Goal: Navigation & Orientation: Find specific page/section

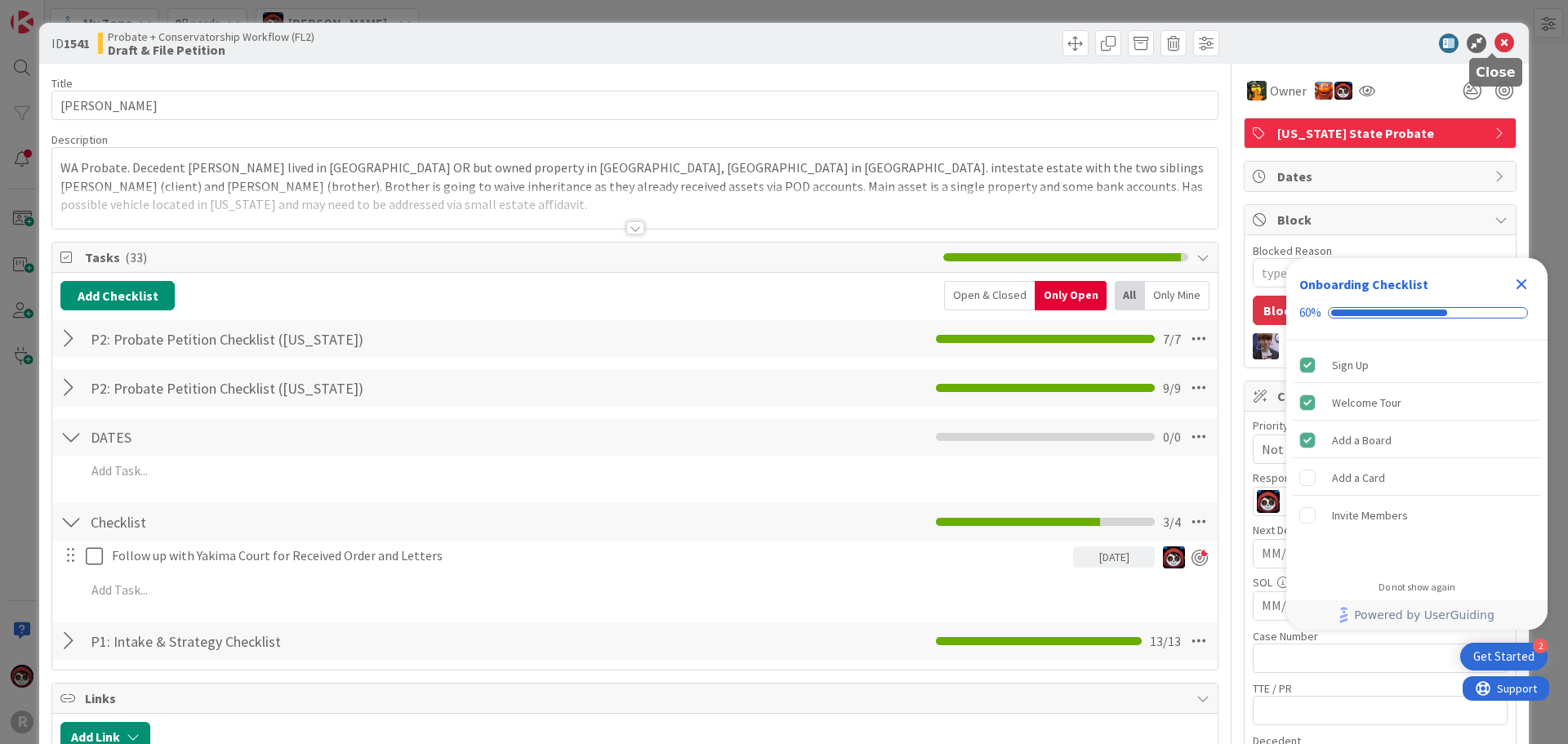
click at [1502, 41] on icon at bounding box center [1504, 43] width 20 height 20
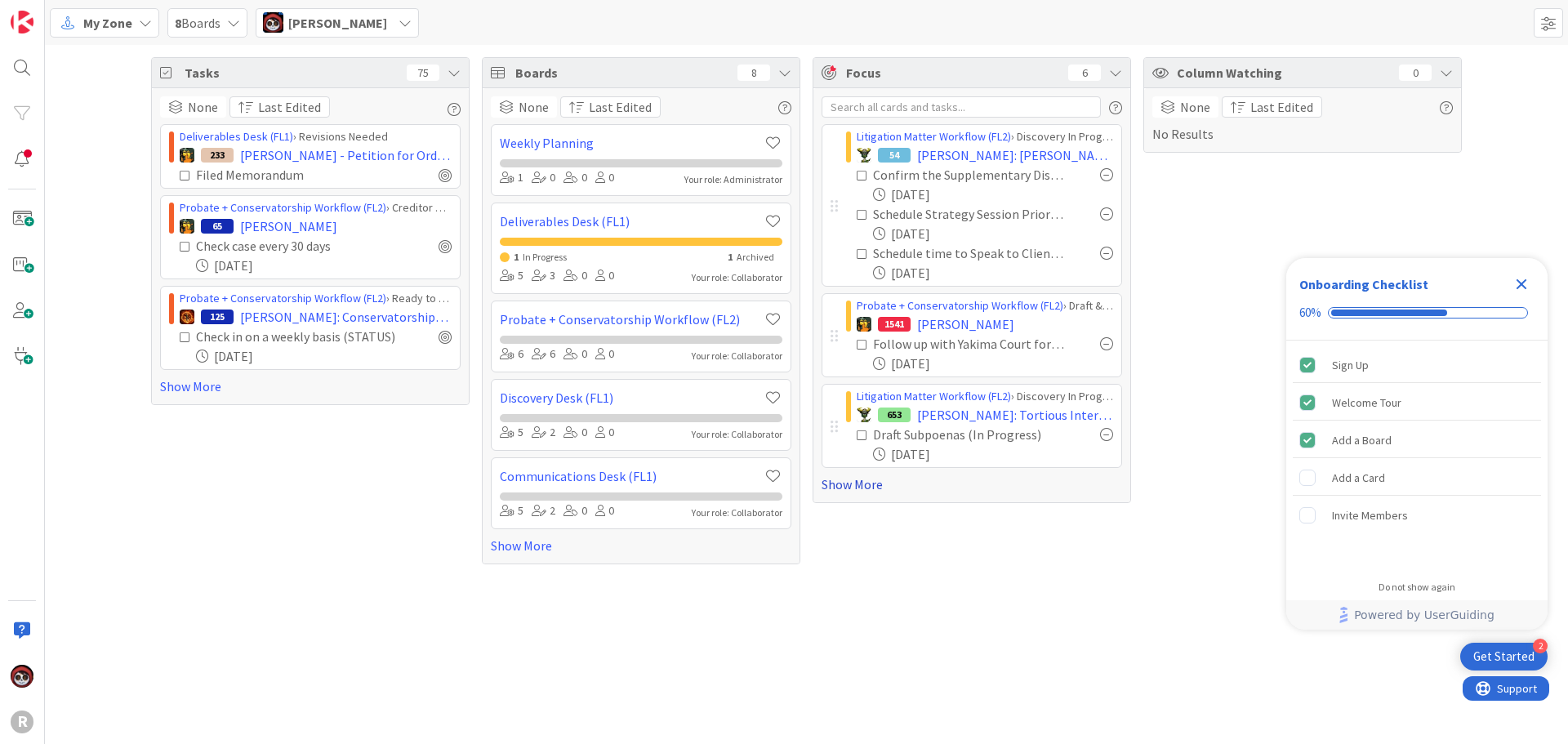
click at [862, 492] on link "Show More" at bounding box center [971, 484] width 300 height 20
click at [187, 392] on link "Show More" at bounding box center [310, 387] width 300 height 20
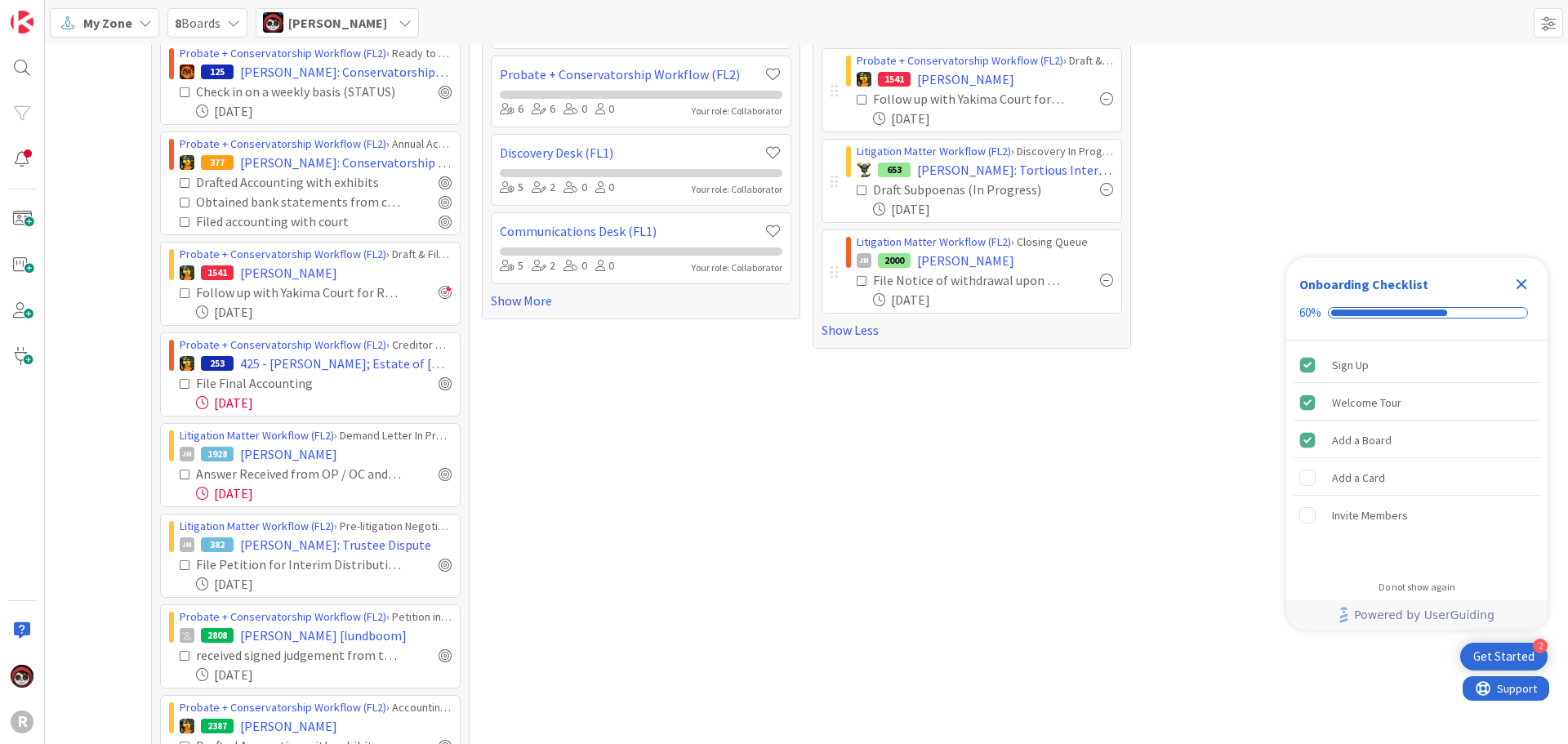
scroll to position [327, 0]
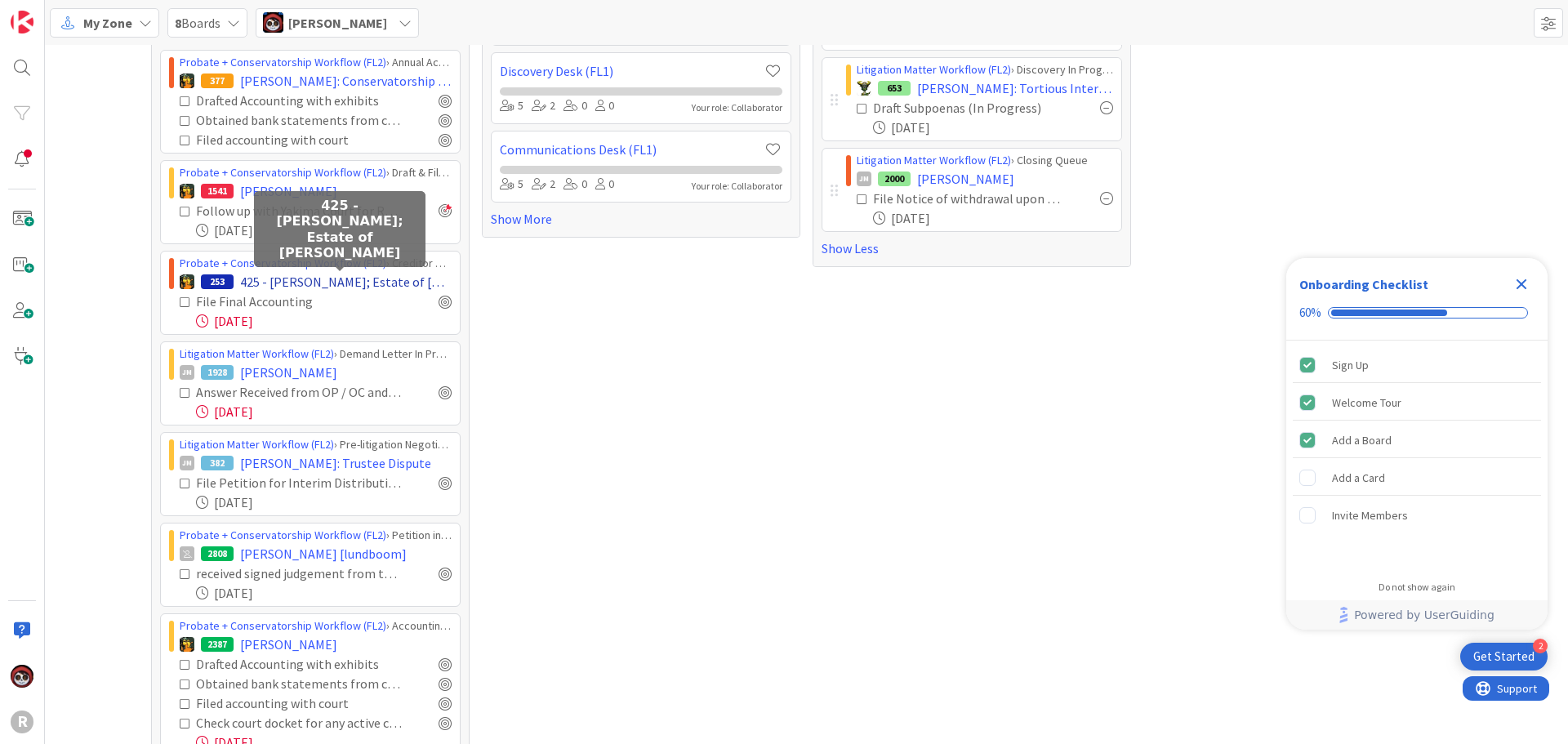
click at [343, 287] on span "425 - [PERSON_NAME]; Estate of [PERSON_NAME]" at bounding box center [345, 282] width 212 height 20
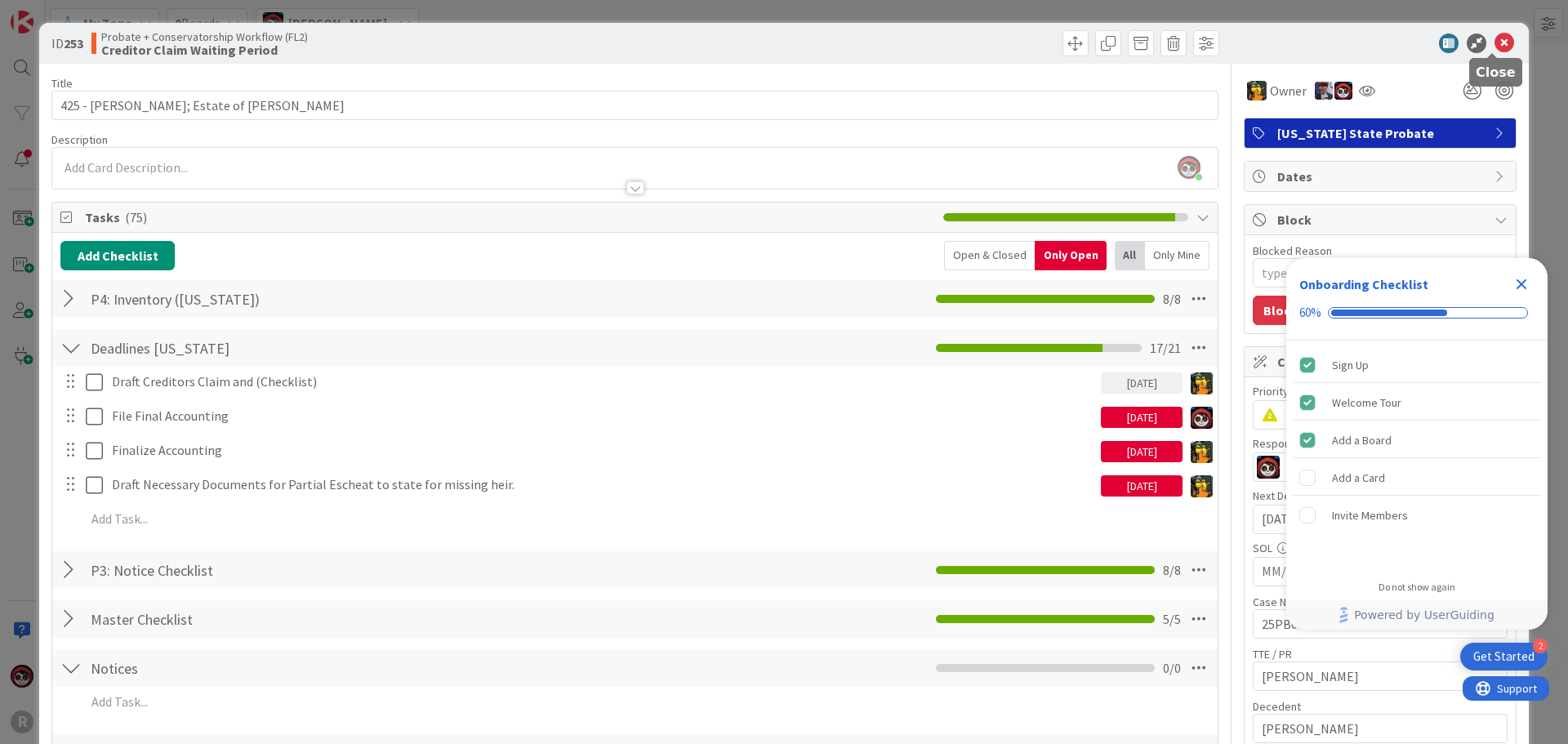
click at [1494, 41] on icon at bounding box center [1504, 43] width 20 height 20
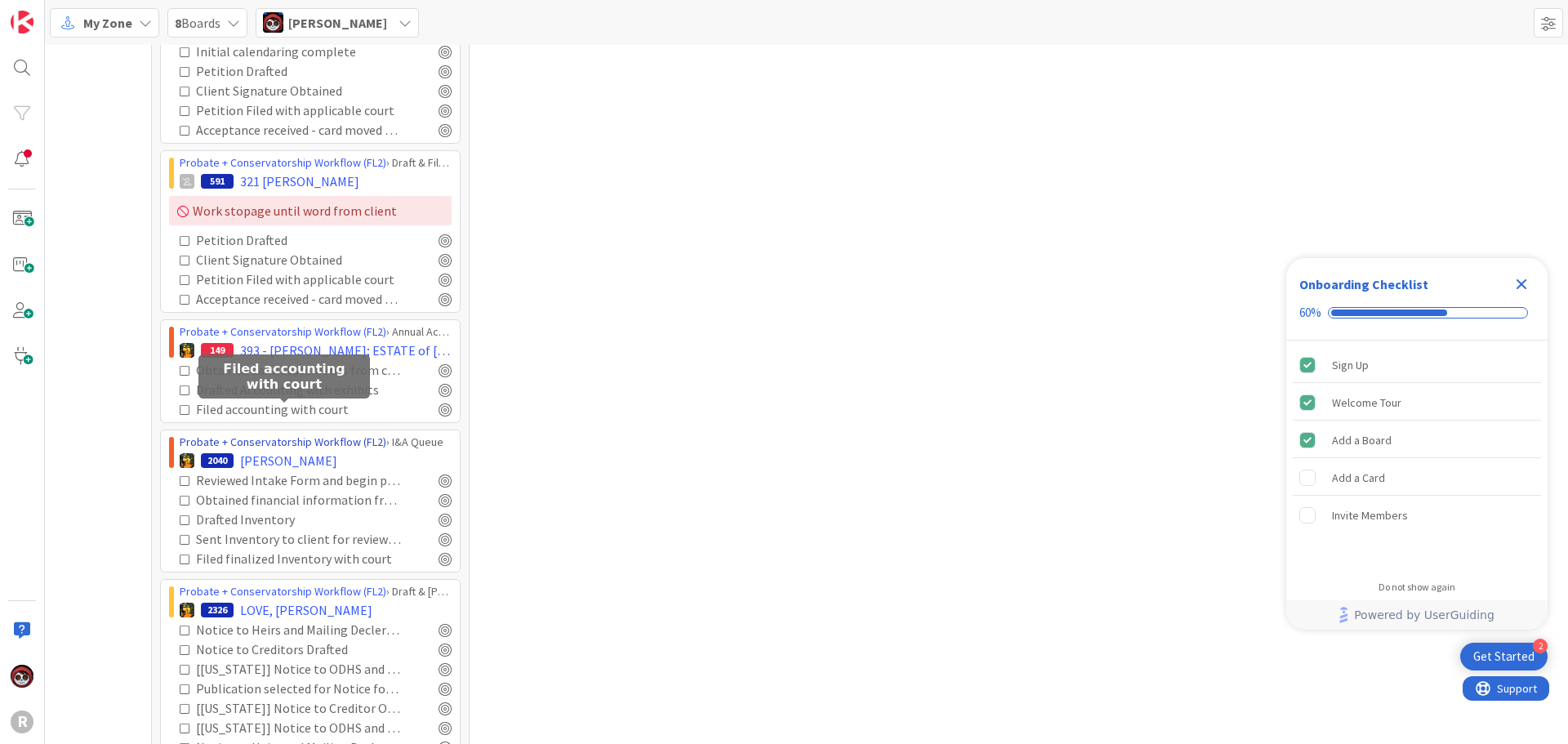
scroll to position [2662, 0]
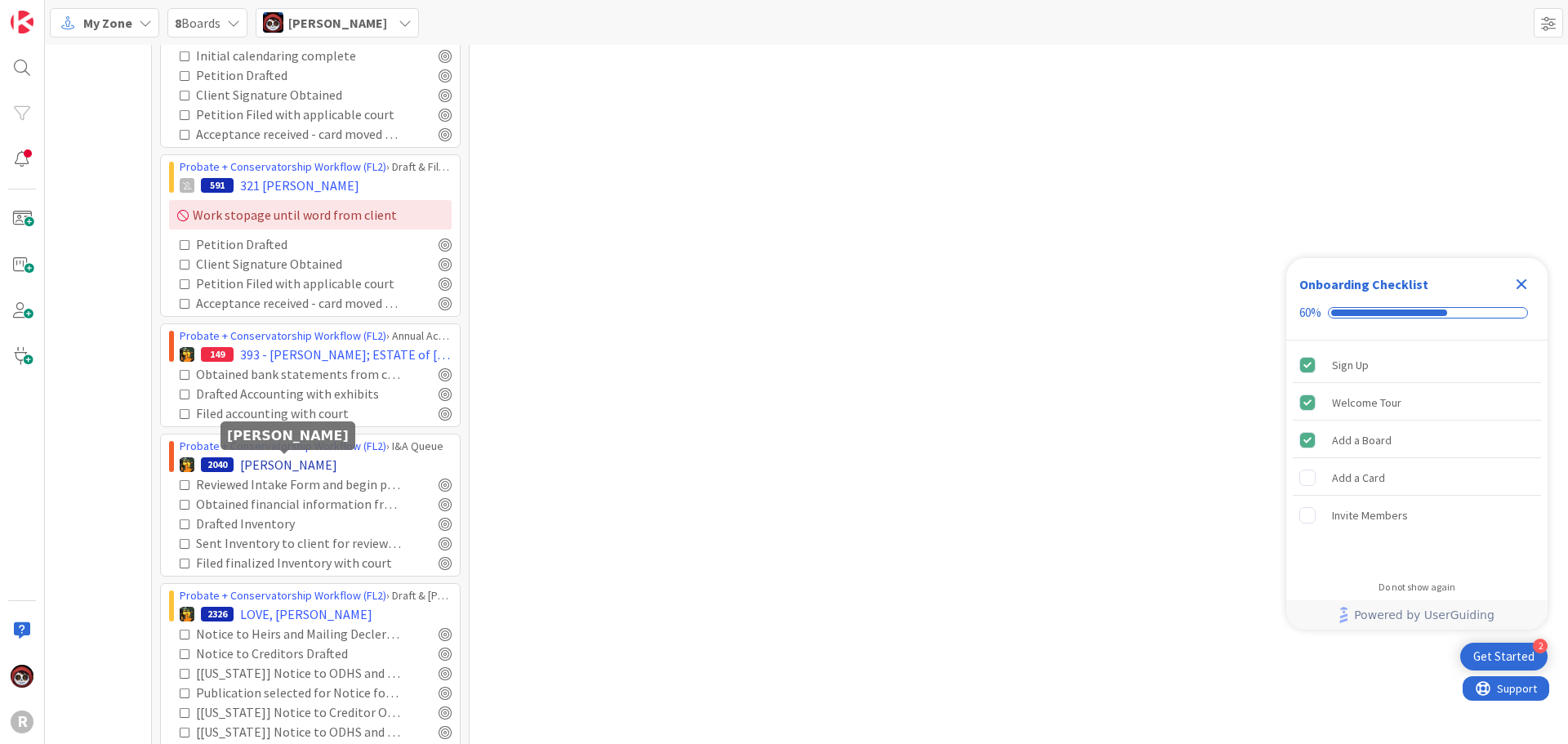
click at [299, 458] on span "[PERSON_NAME]" at bounding box center [288, 464] width 97 height 20
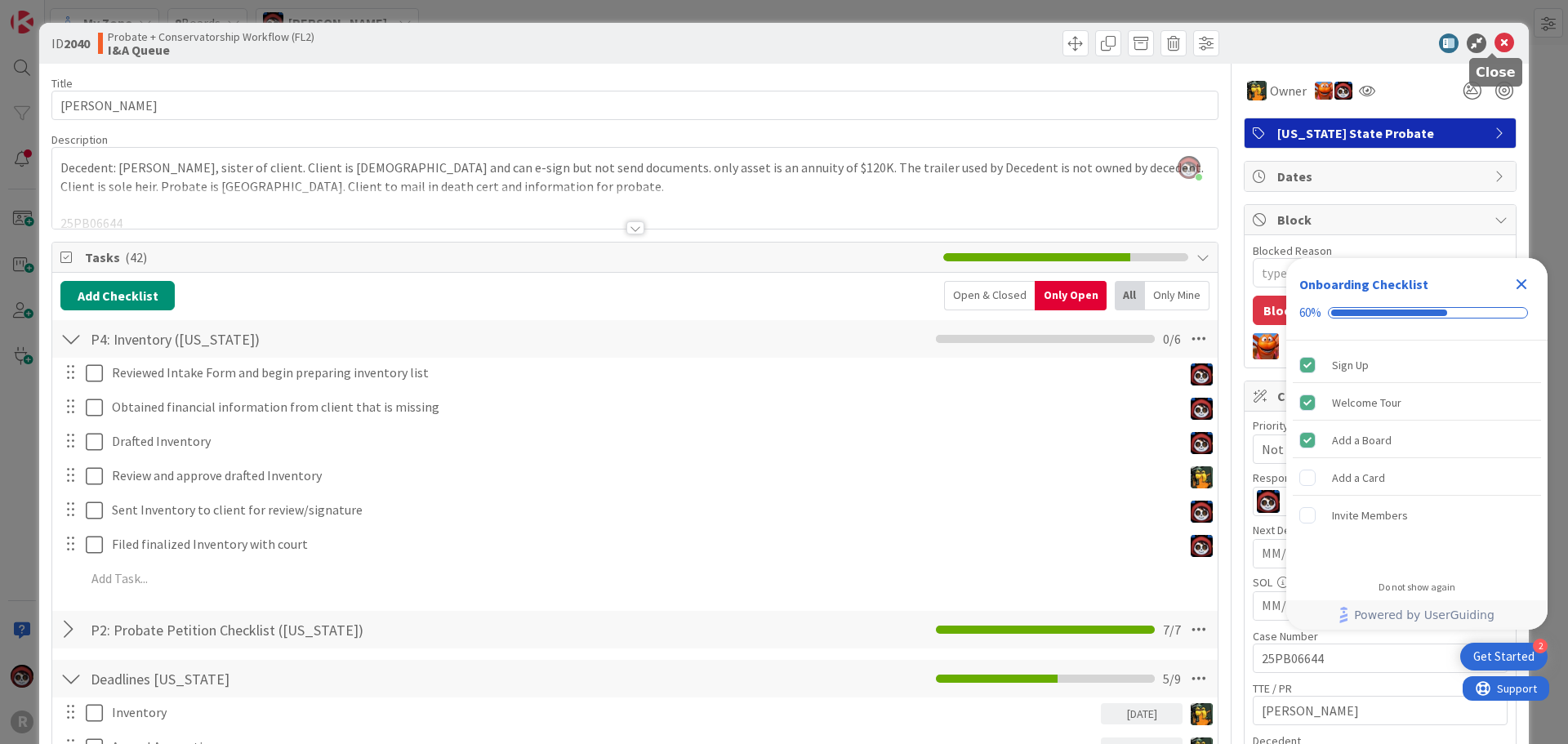
click at [1494, 44] on icon at bounding box center [1504, 43] width 20 height 20
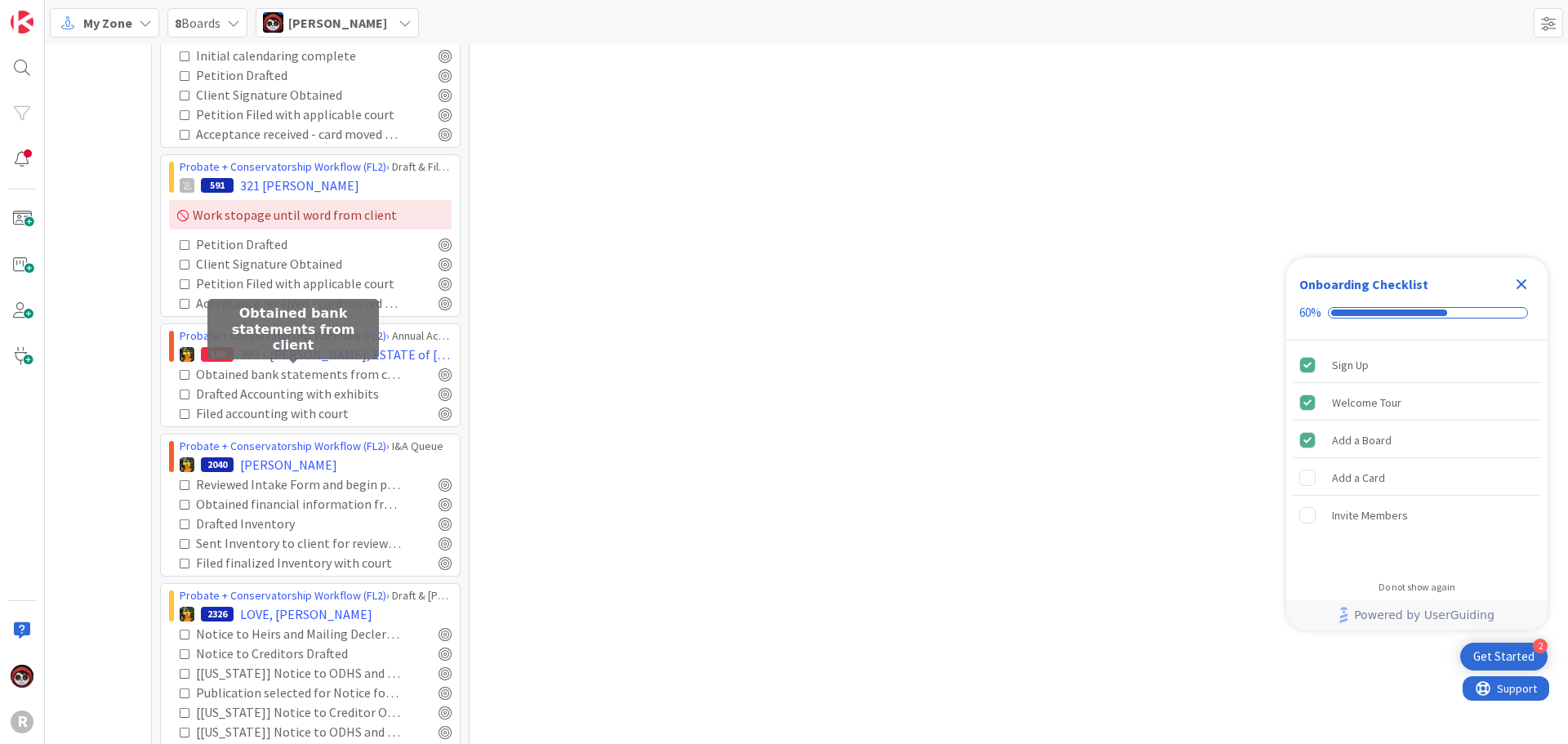
click at [299, 349] on span "393 - [PERSON_NAME]; ESTATE of [PERSON_NAME]" at bounding box center [345, 354] width 212 height 20
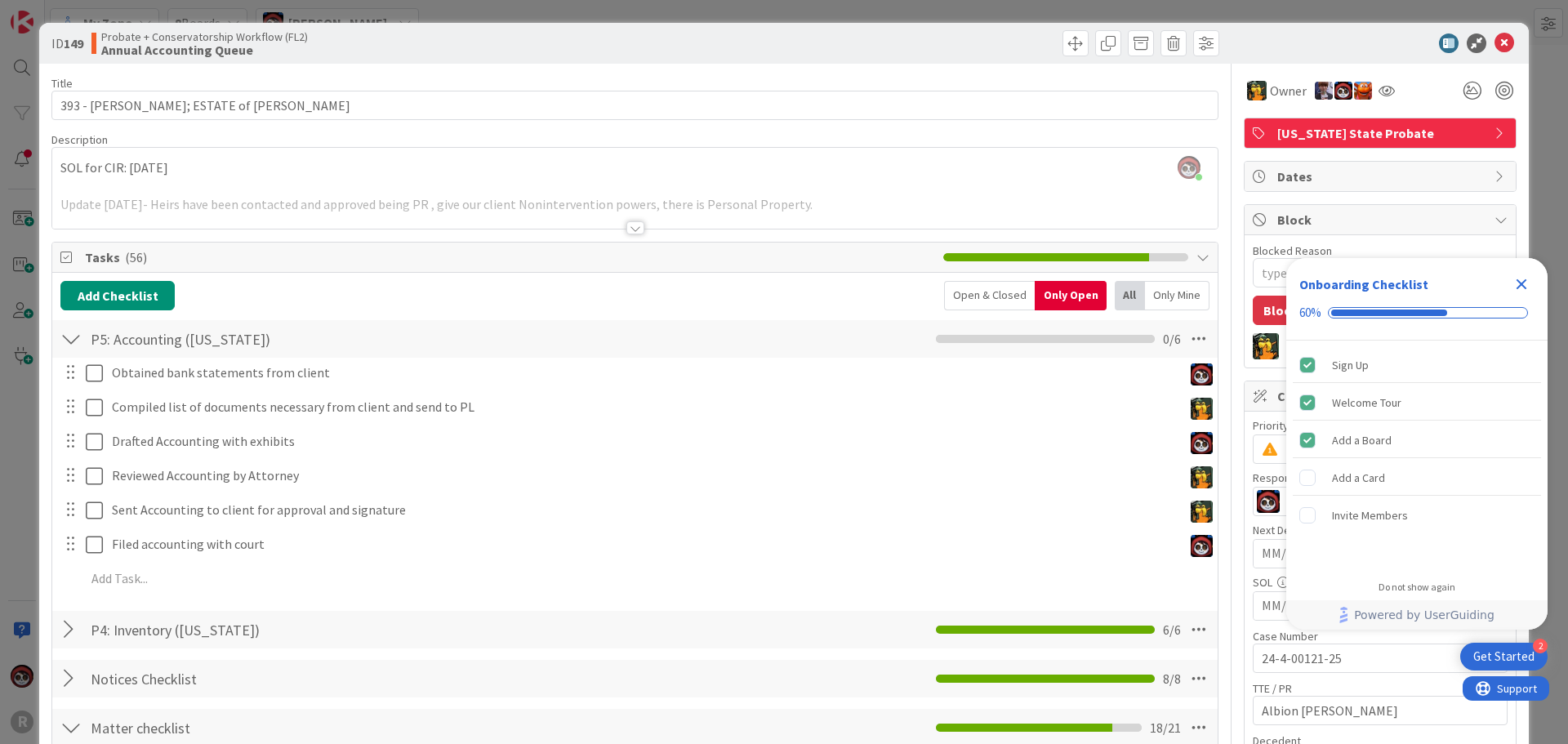
click at [626, 228] on div at bounding box center [635, 228] width 18 height 13
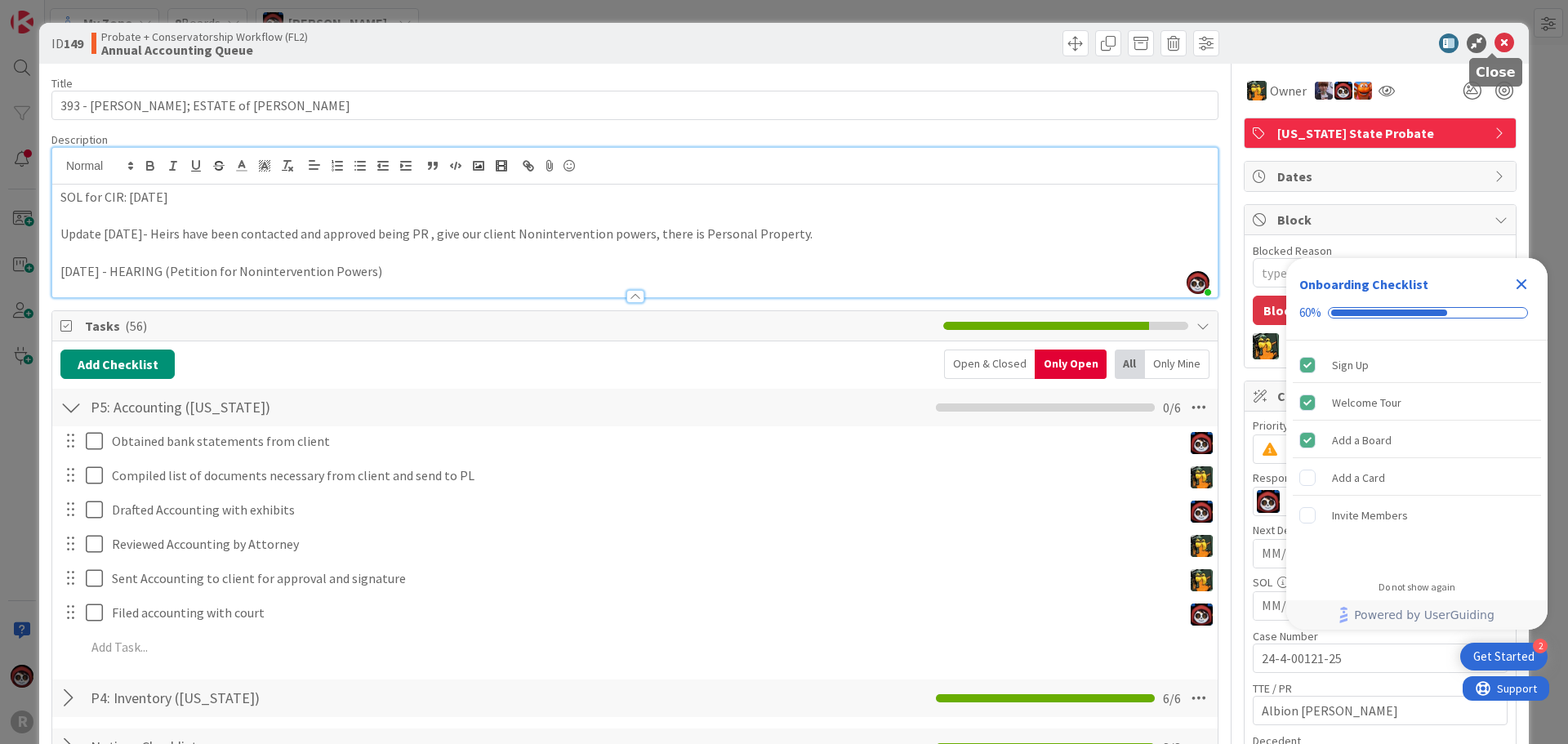
click at [1494, 44] on icon at bounding box center [1504, 43] width 20 height 20
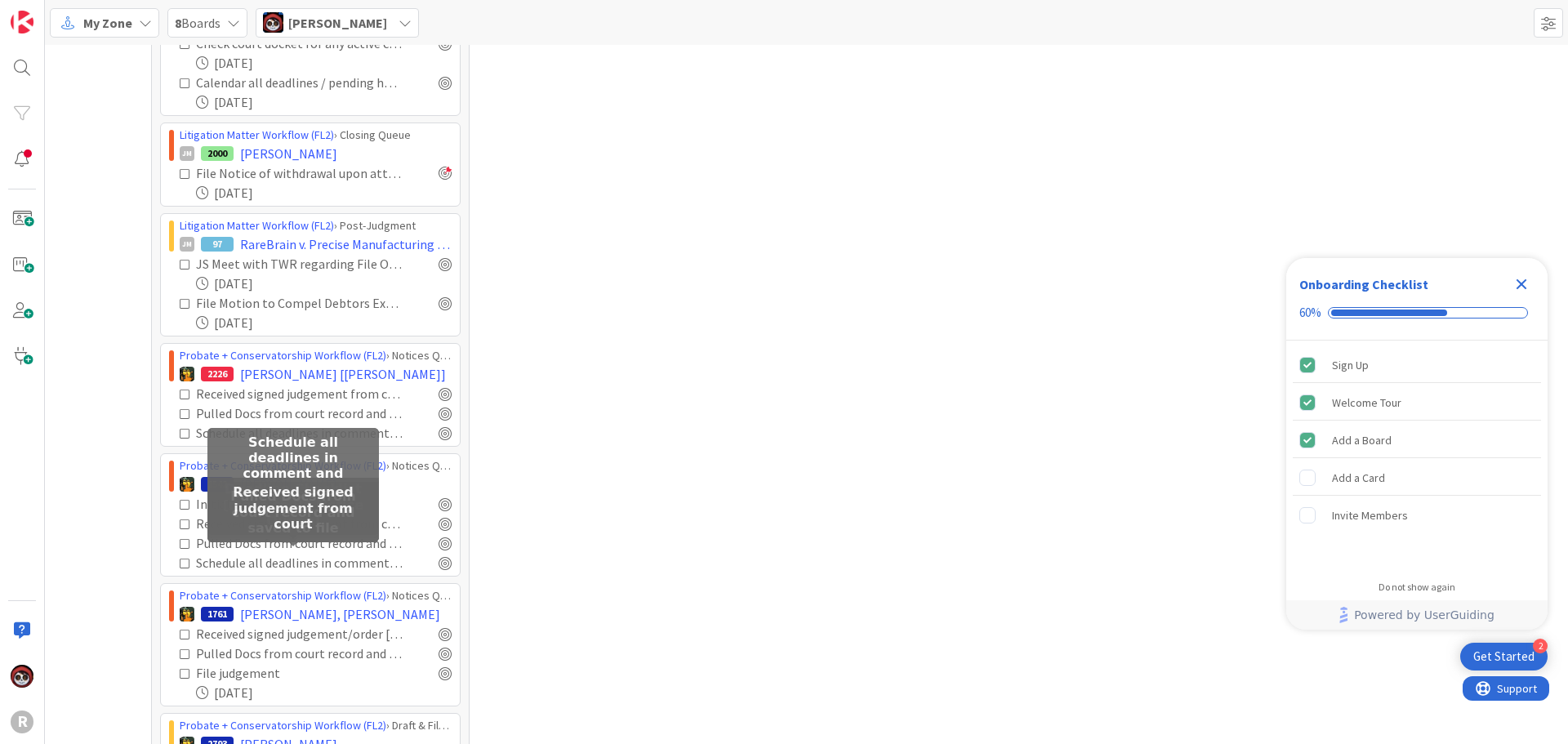
scroll to position [1845, 0]
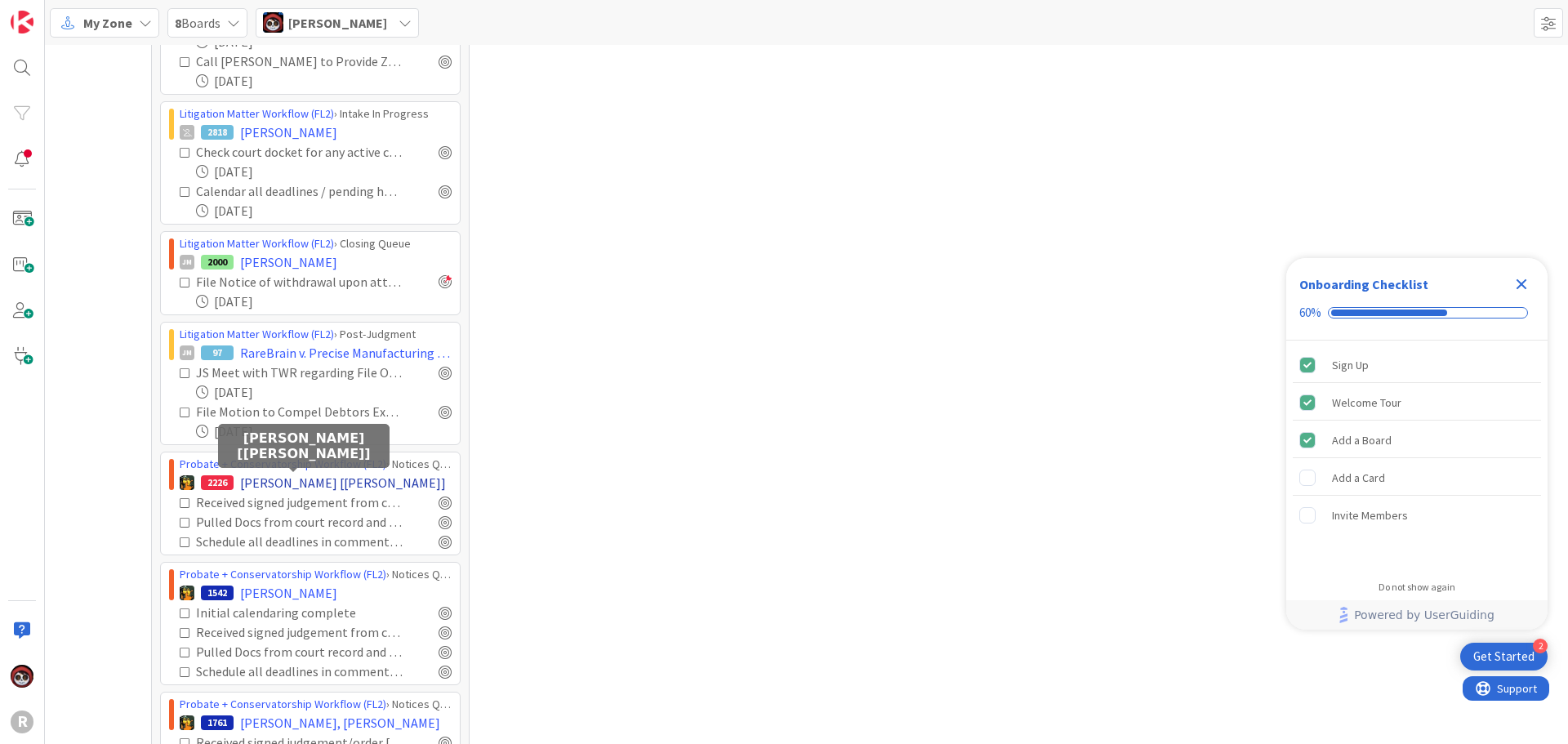
click at [272, 479] on span "[PERSON_NAME] [[PERSON_NAME]]" at bounding box center [343, 483] width 206 height 20
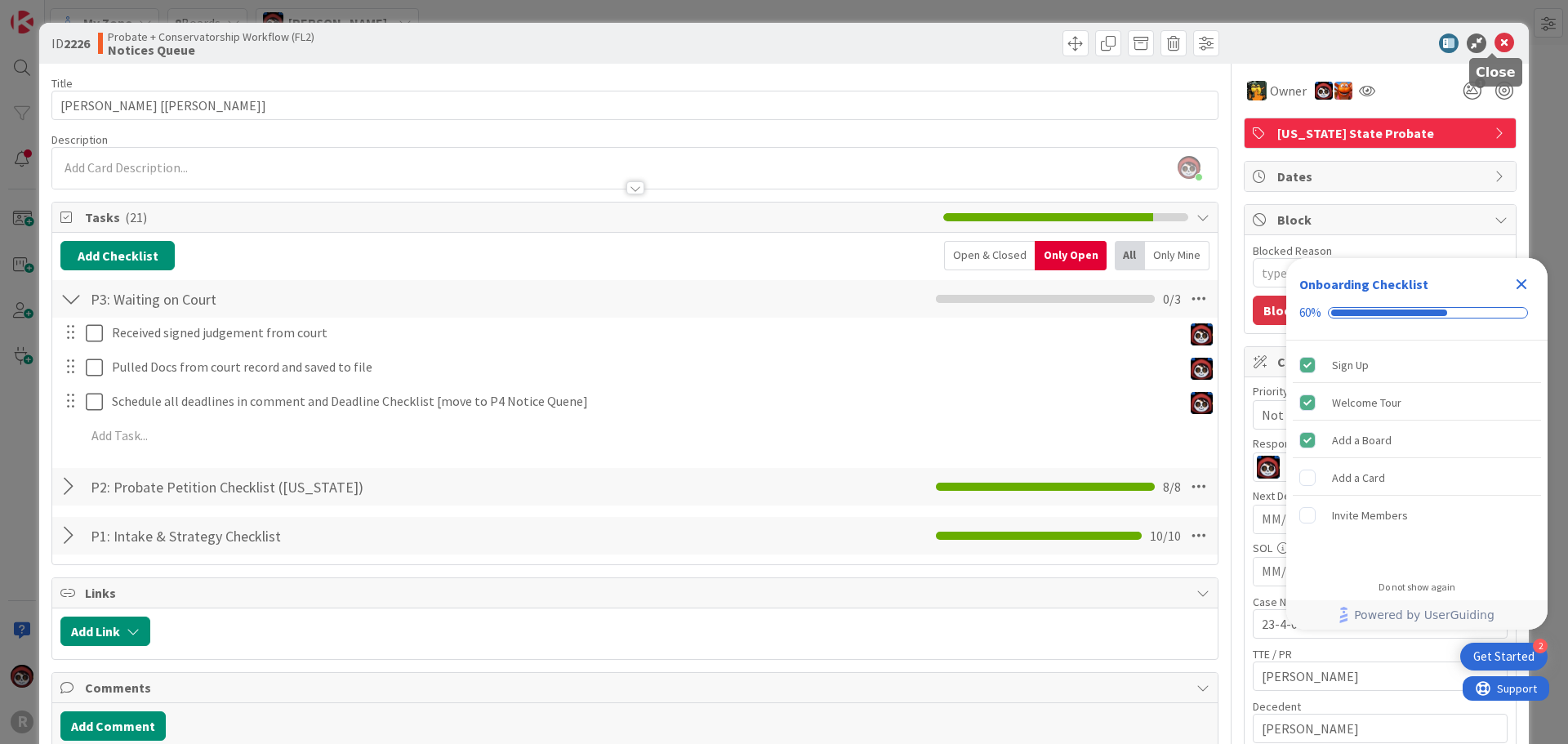
click at [1494, 46] on icon at bounding box center [1504, 43] width 20 height 20
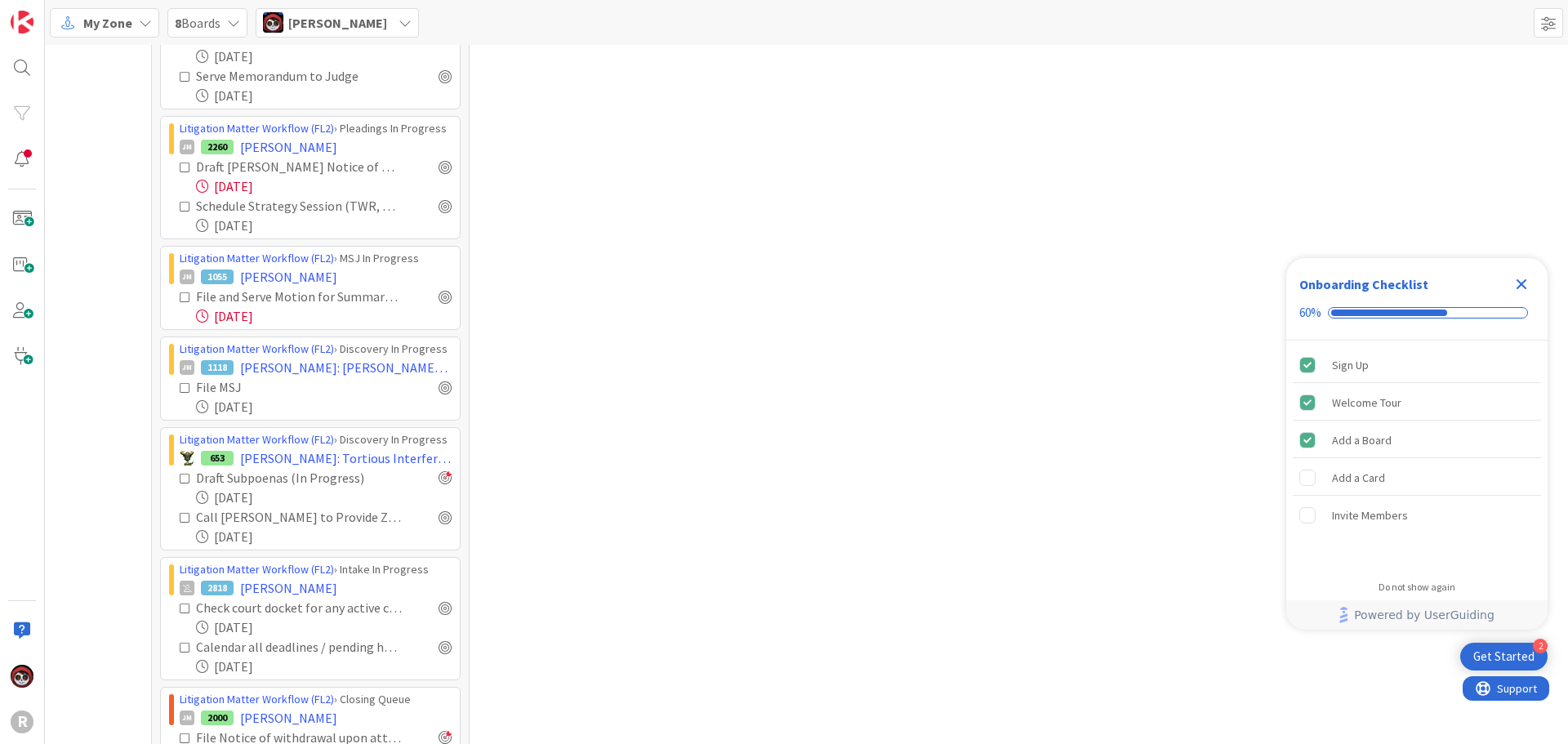
scroll to position [1355, 0]
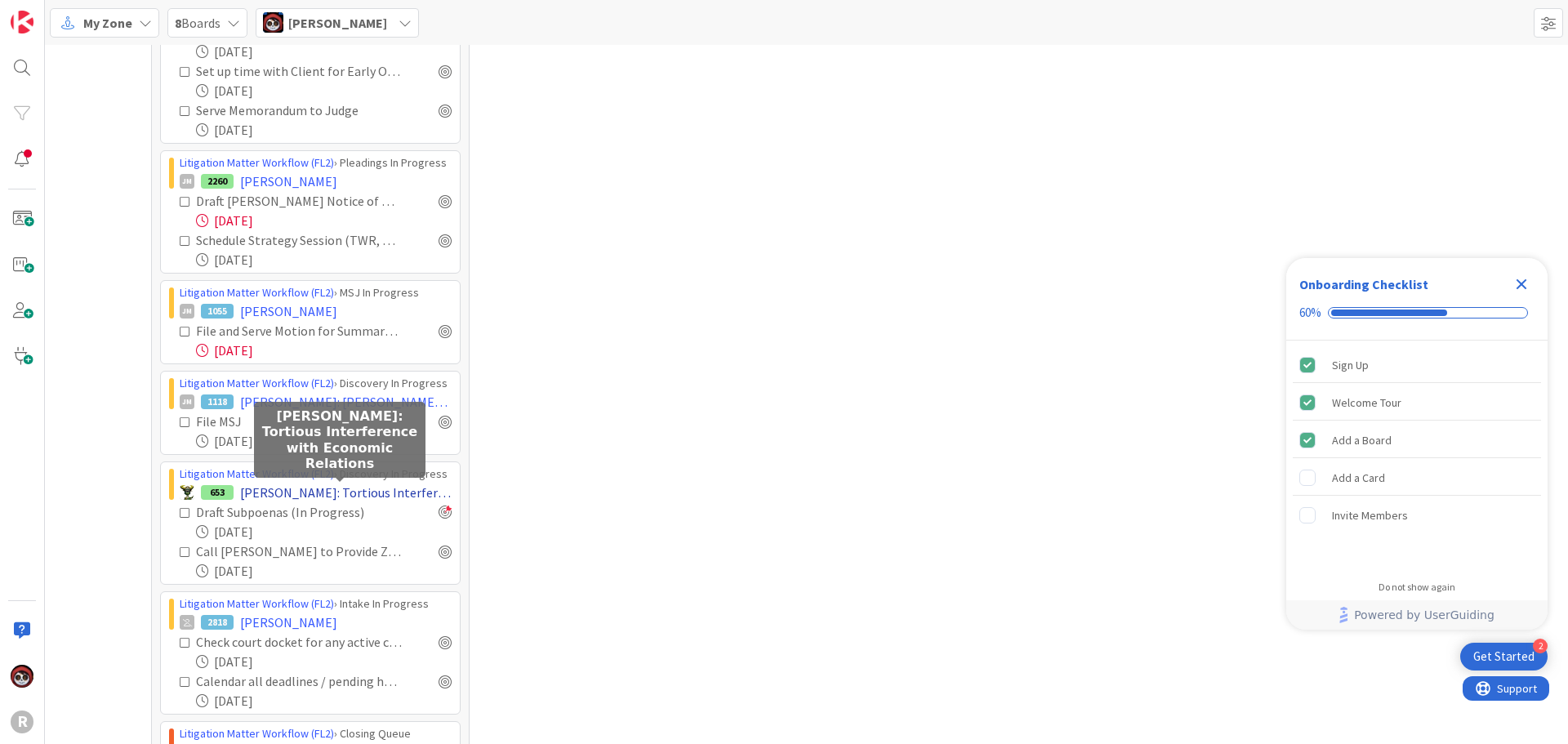
click at [324, 489] on span "[PERSON_NAME]: Tortious Interference with Economic Relations" at bounding box center [345, 493] width 212 height 20
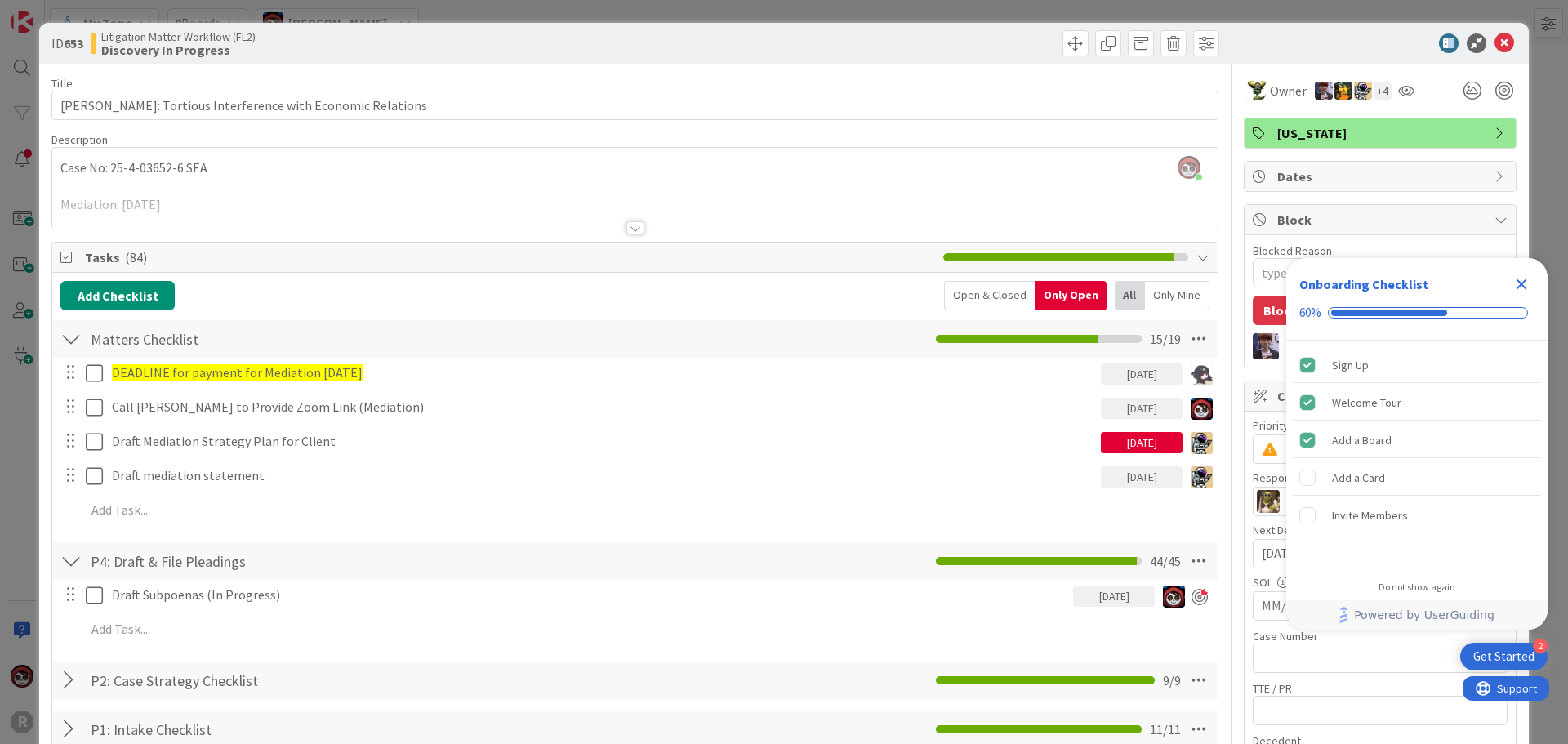
type textarea "x"
